Goal: Task Accomplishment & Management: Manage account settings

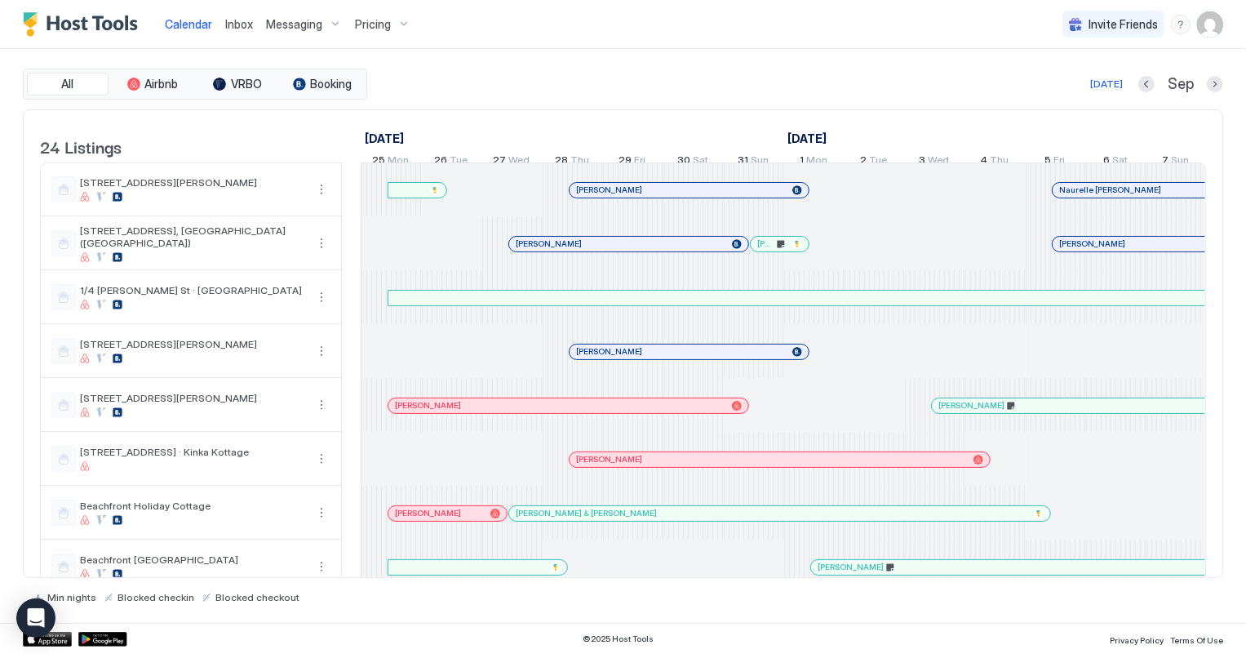
scroll to position [0, 906]
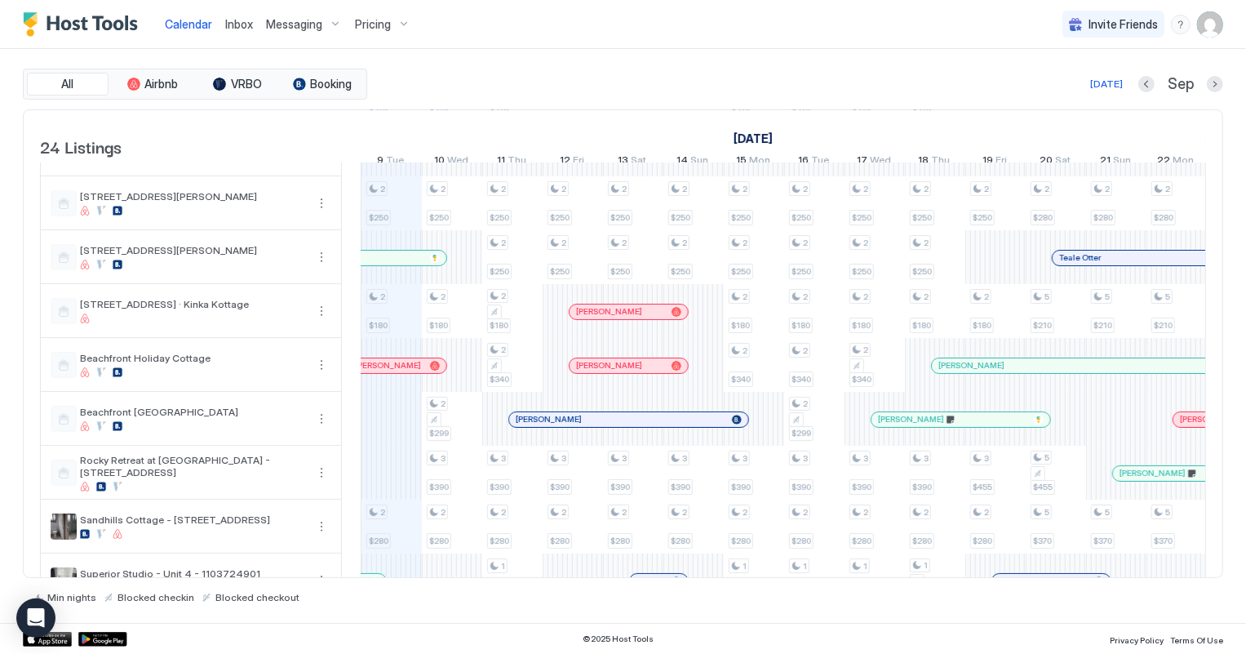
click at [238, 20] on span "Inbox" at bounding box center [239, 24] width 28 height 14
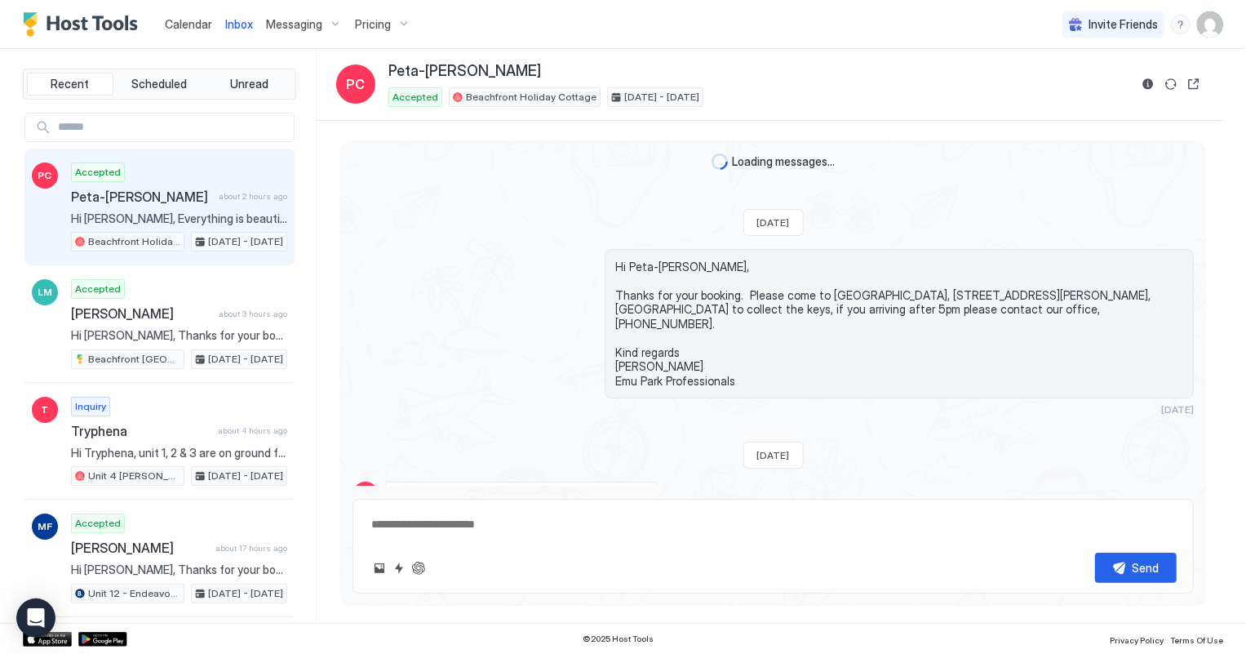
scroll to position [437, 0]
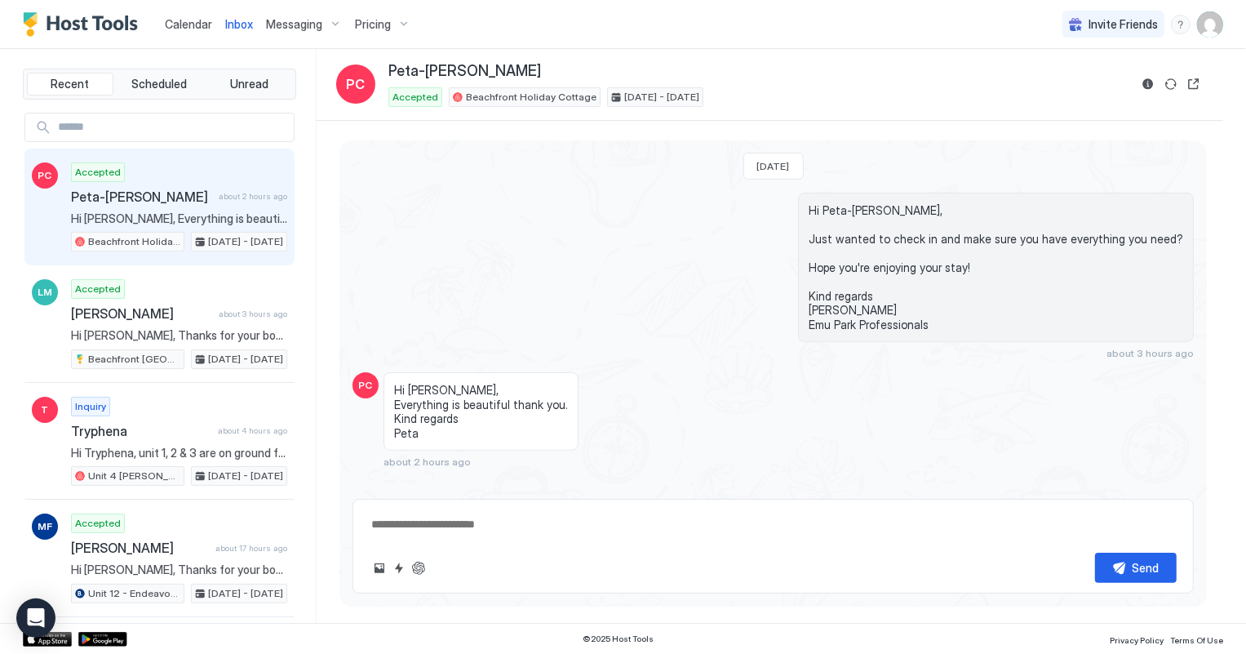
click at [182, 21] on span "Calendar" at bounding box center [188, 24] width 47 height 14
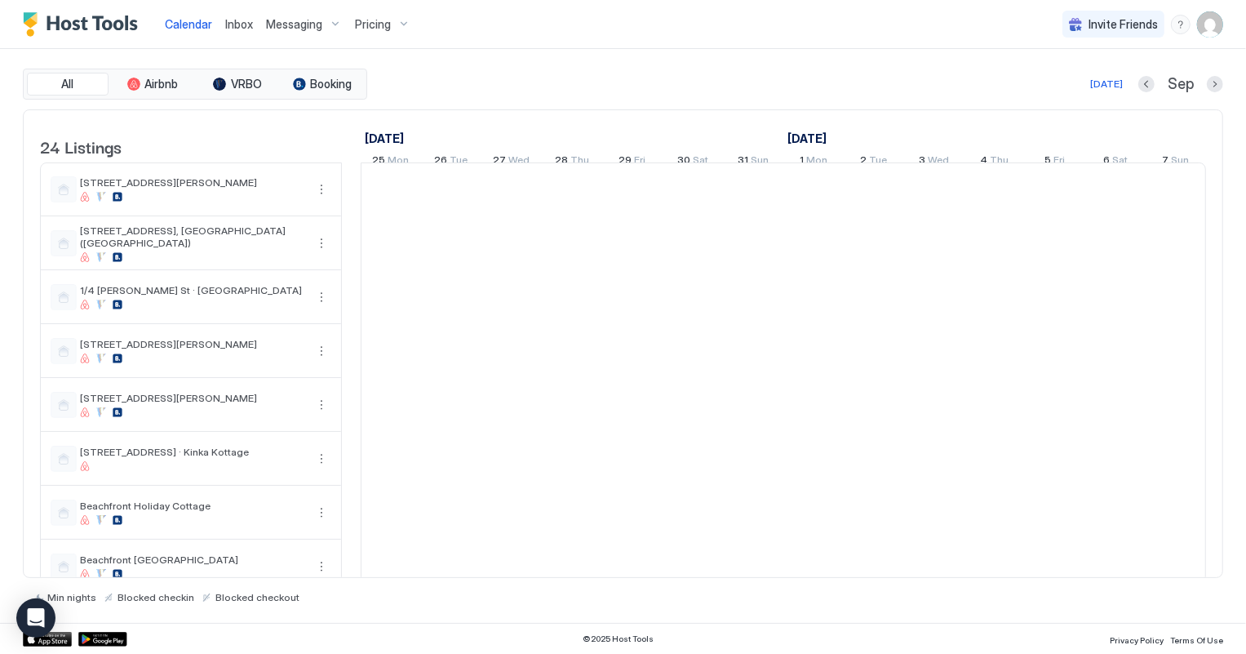
scroll to position [0, 906]
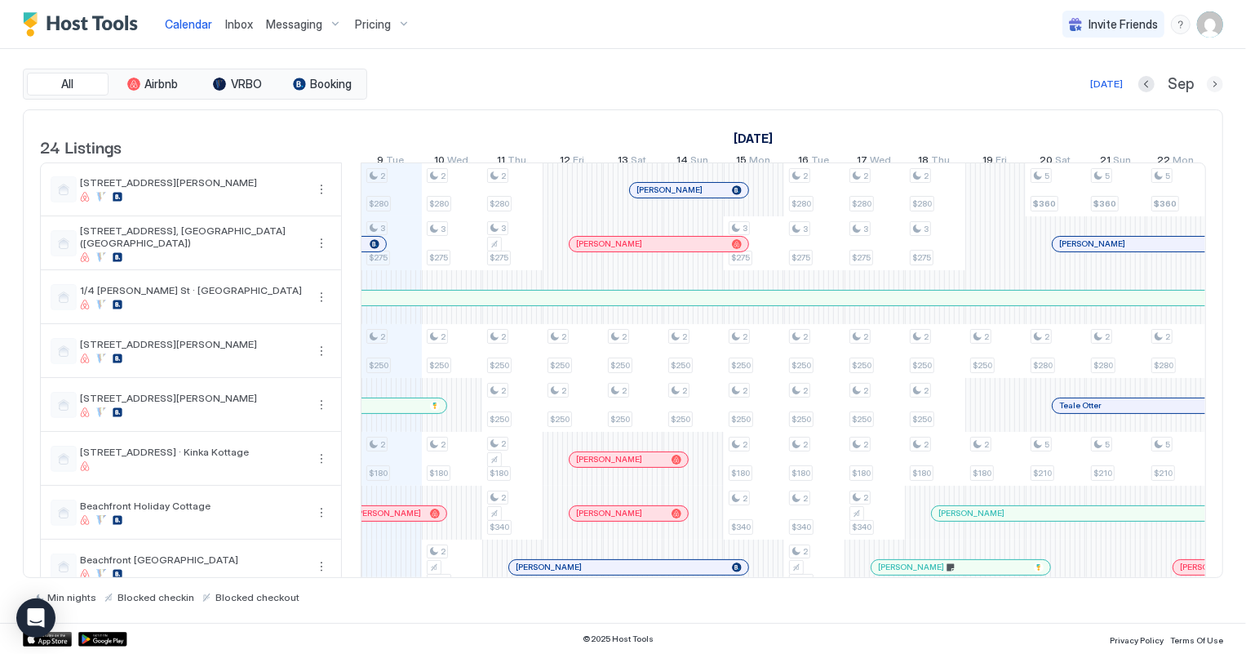
click at [1215, 80] on button "Next month" at bounding box center [1215, 84] width 16 height 16
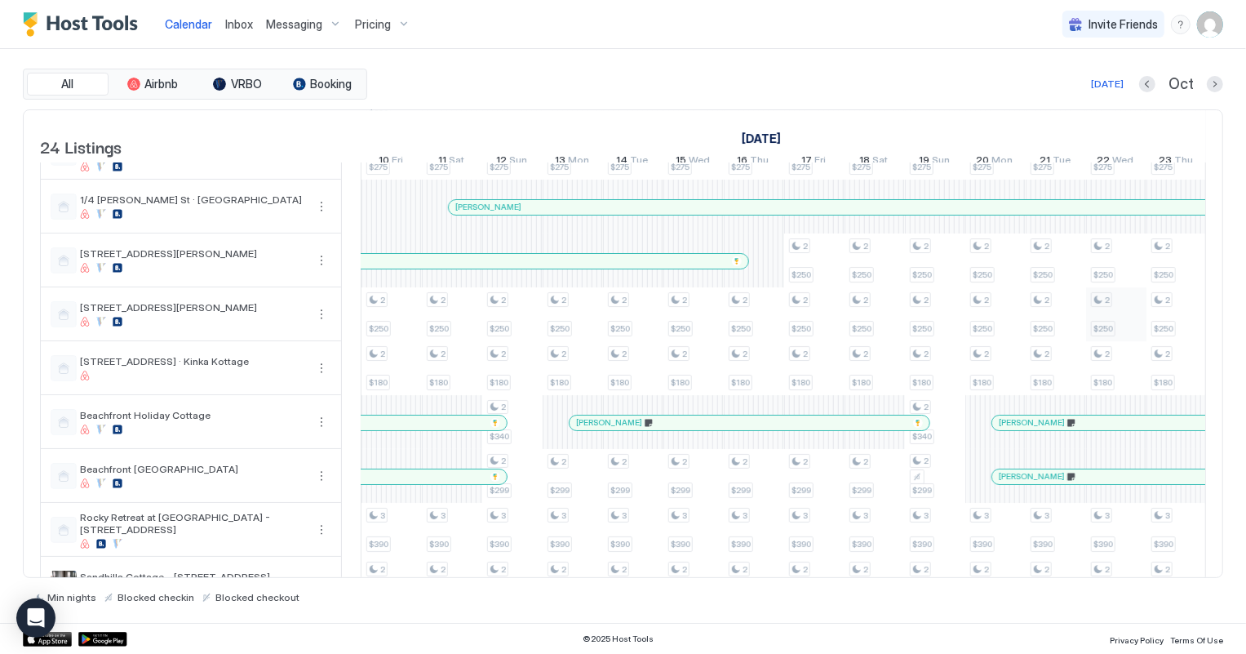
scroll to position [148, 0]
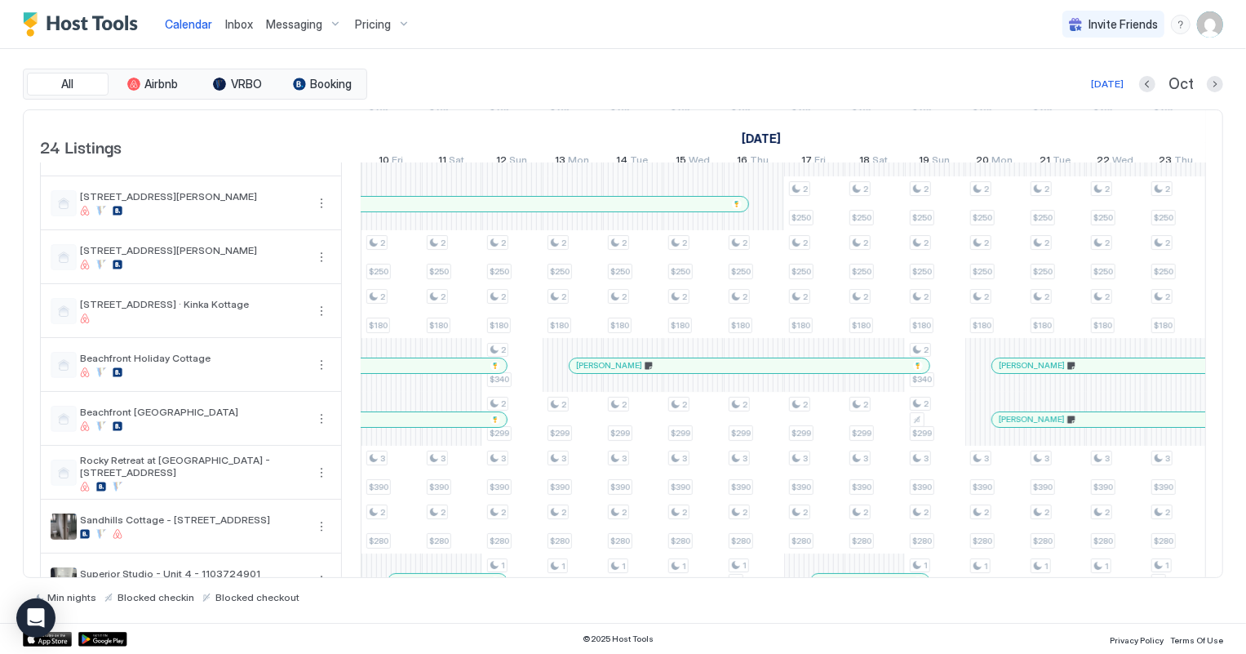
click at [1100, 426] on div at bounding box center [1093, 419] width 13 height 13
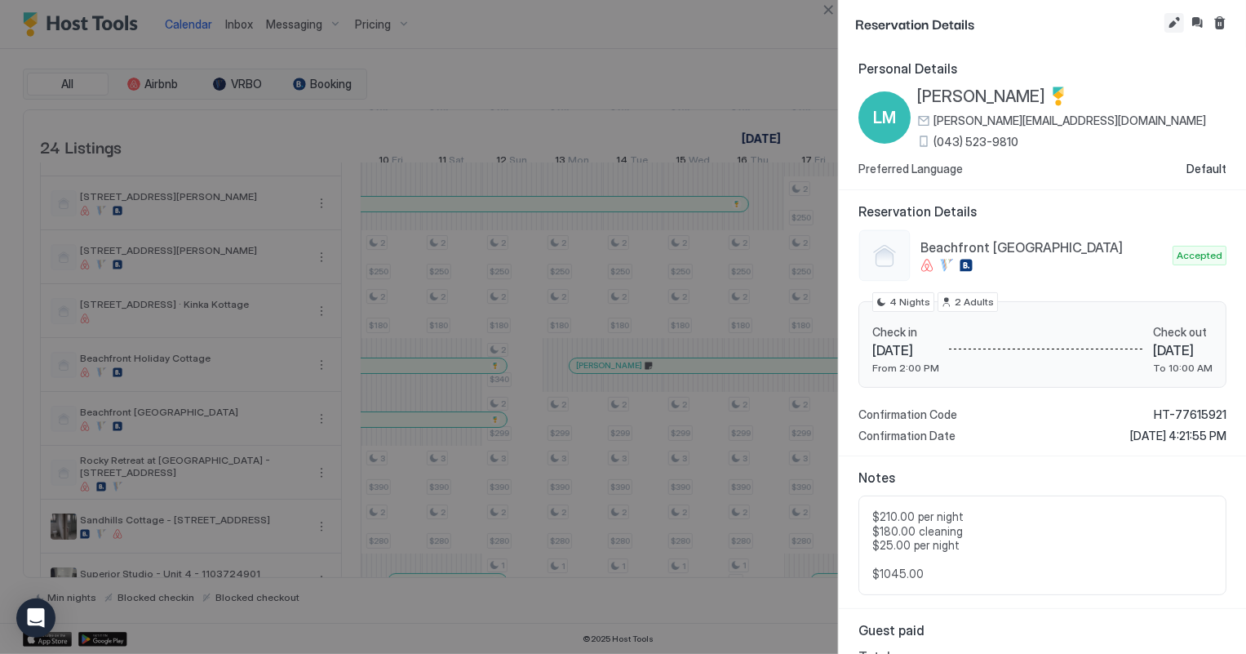
click at [1171, 22] on button "Edit reservation" at bounding box center [1175, 23] width 20 height 20
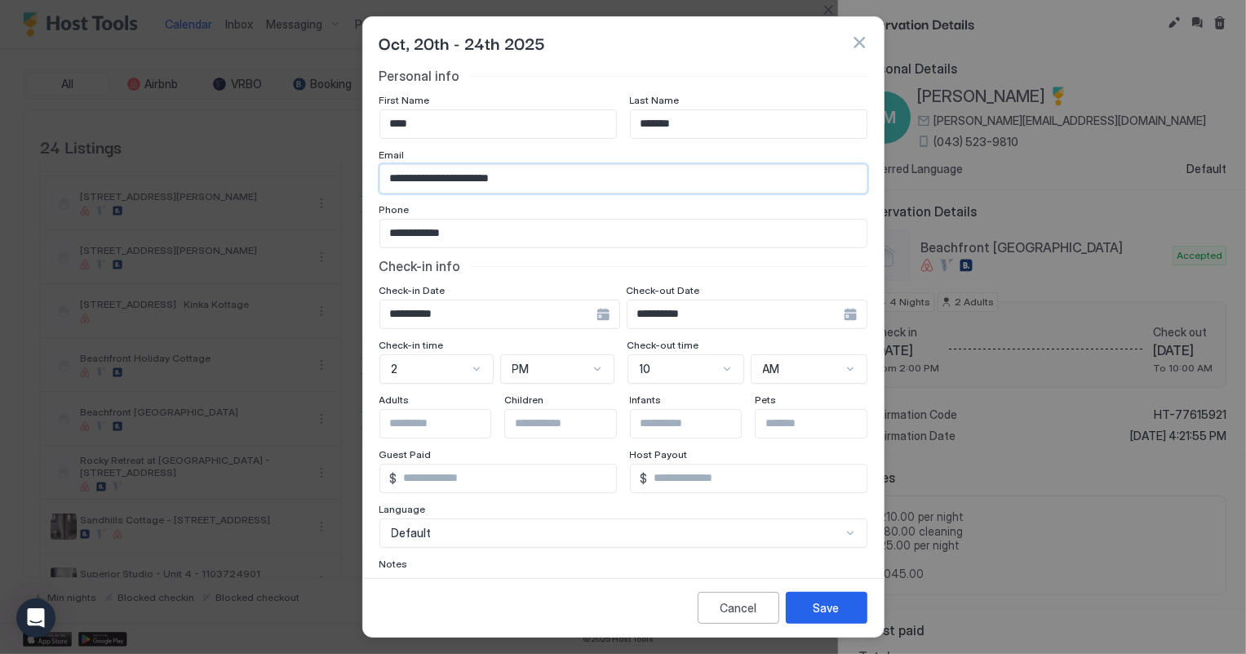
click at [455, 176] on input "**********" at bounding box center [623, 179] width 486 height 28
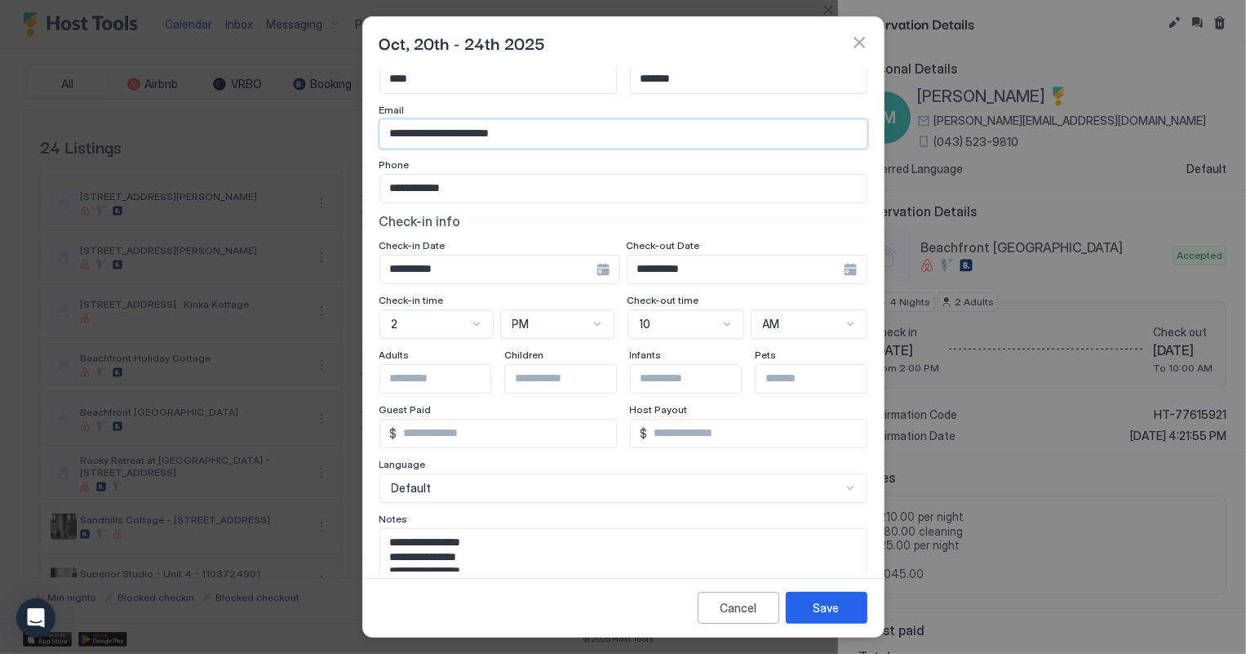
scroll to position [73, 0]
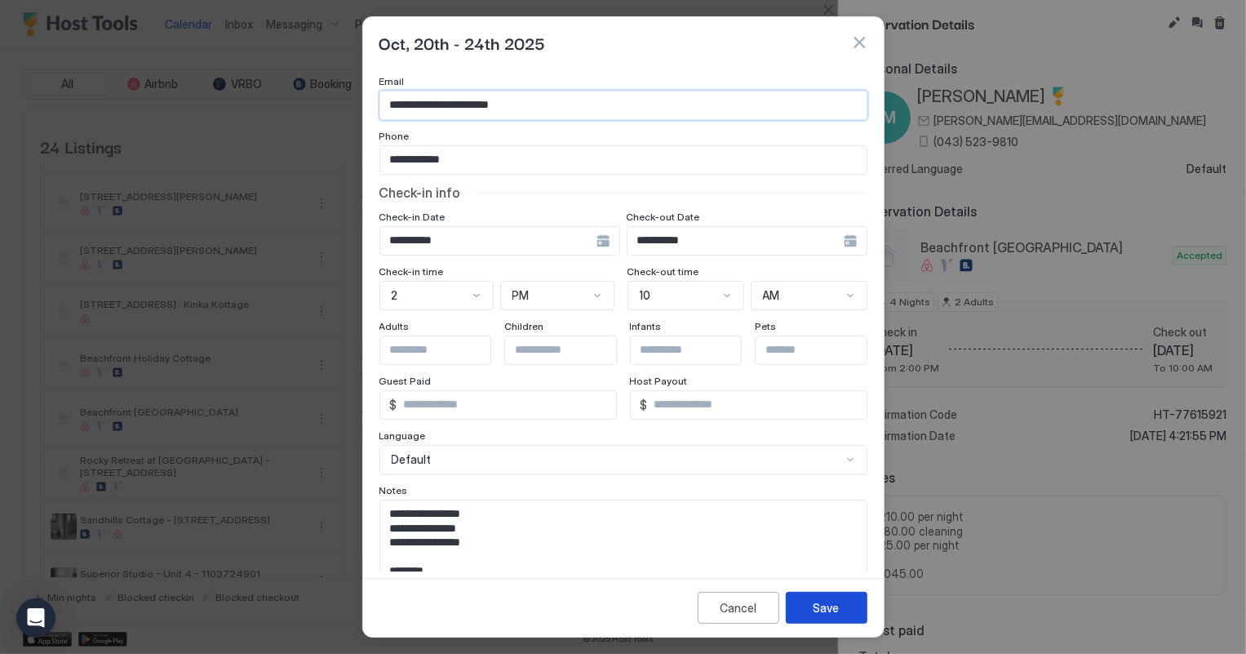
type input "**********"
click at [838, 603] on div "Save" at bounding box center [827, 607] width 26 height 17
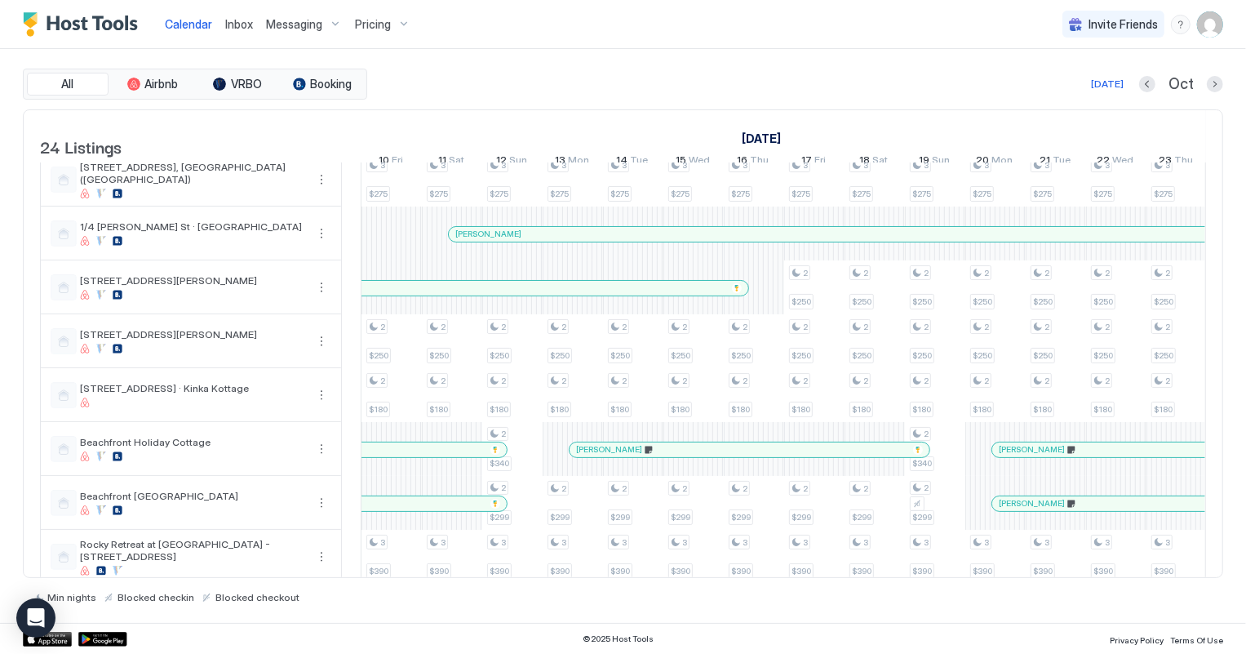
scroll to position [0, 0]
